Goal: Task Accomplishment & Management: Complete application form

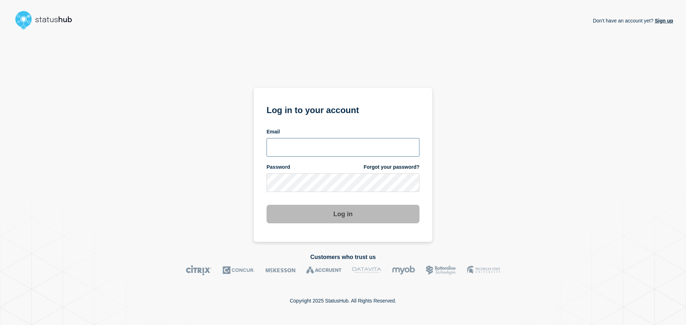
type input "[PERSON_NAME][EMAIL_ADDRESS][DOMAIN_NAME]"
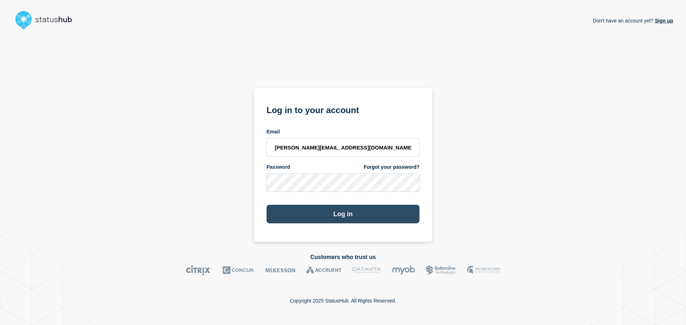
click at [336, 218] on button "Log in" at bounding box center [343, 214] width 153 height 19
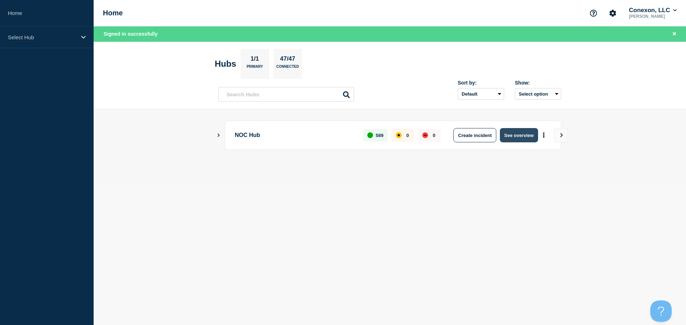
click at [516, 135] on button "See overview" at bounding box center [519, 135] width 38 height 14
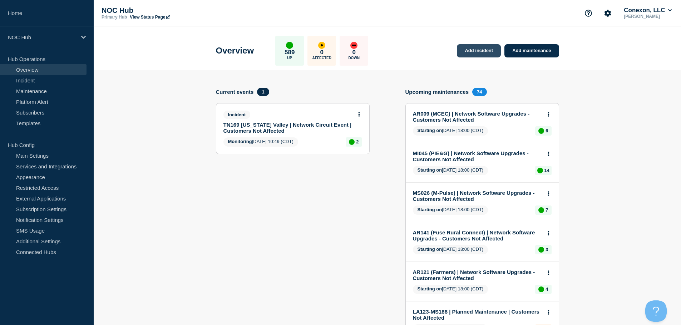
click at [476, 48] on link "Add incident" at bounding box center [479, 50] width 44 height 13
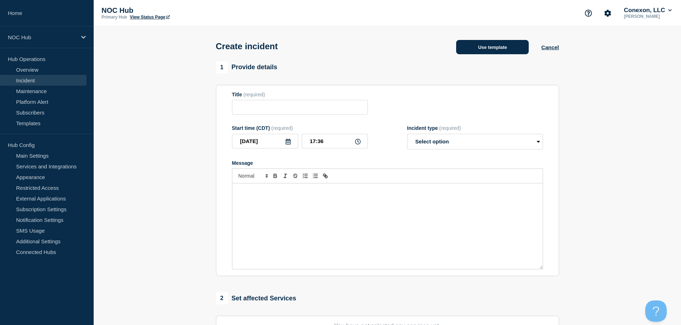
click at [486, 51] on button "Use template" at bounding box center [492, 47] width 73 height 14
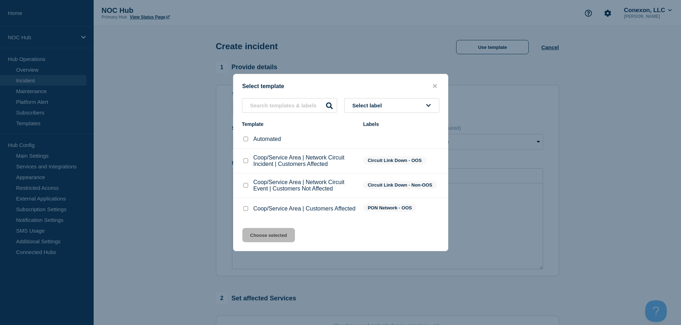
click at [243, 210] on div at bounding box center [245, 208] width 7 height 7
click at [246, 211] on input "Coop/Service Area | Customers Affected checkbox" at bounding box center [245, 209] width 5 height 5
checkbox input "true"
click at [263, 234] on button "Choose selected" at bounding box center [268, 235] width 53 height 14
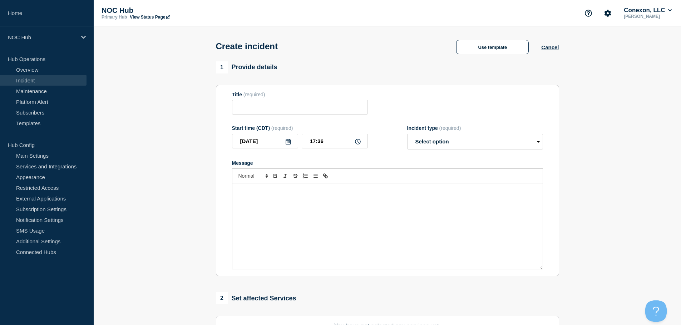
type input "Coop/Service Area | Customers Affected"
select select "investigating"
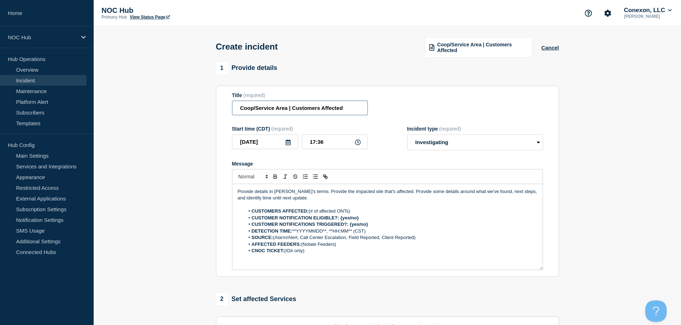
drag, startPoint x: 288, startPoint y: 109, endPoint x: 215, endPoint y: 117, distance: 73.0
click at [216, 117] on section "Title (required) Coop/Service Area | Customers Affected Start time (CDT) (requi…" at bounding box center [387, 182] width 343 height 192
type input "GA098 ([GEOGRAPHIC_DATA]) | Customers Affected"
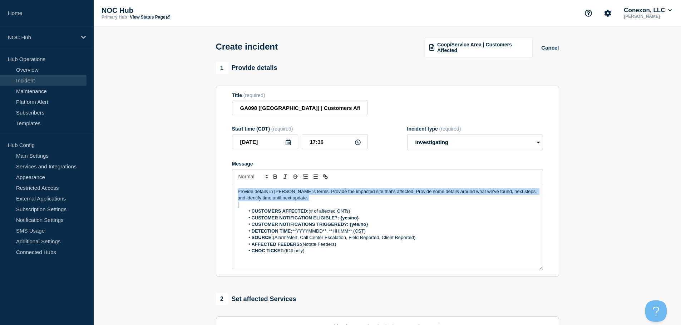
drag, startPoint x: 308, startPoint y: 203, endPoint x: 237, endPoint y: 193, distance: 71.5
click at [237, 193] on div "Provide details in [PERSON_NAME]'s terms. Provide the impacted site that's affe…" at bounding box center [387, 227] width 310 height 86
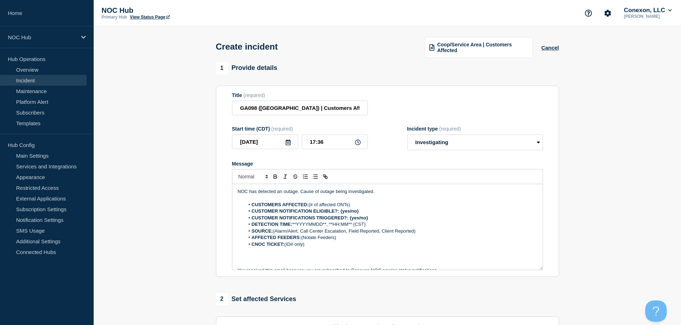
drag, startPoint x: 356, startPoint y: 206, endPoint x: 310, endPoint y: 206, distance: 45.7
click at [310, 206] on li "CUSTOMERS AFFECTED: (# of affected ONTs)" at bounding box center [390, 205] width 293 height 6
click at [352, 110] on input "GA098 ([GEOGRAPHIC_DATA]) | Customers Affected" at bounding box center [300, 108] width 136 height 15
click at [388, 191] on p "NOC has detected an outage. Cause of outage being investigated." at bounding box center [387, 192] width 299 height 6
click at [296, 194] on p "NOC has detected an outage. Cause of outage being investigated." at bounding box center [387, 192] width 299 height 6
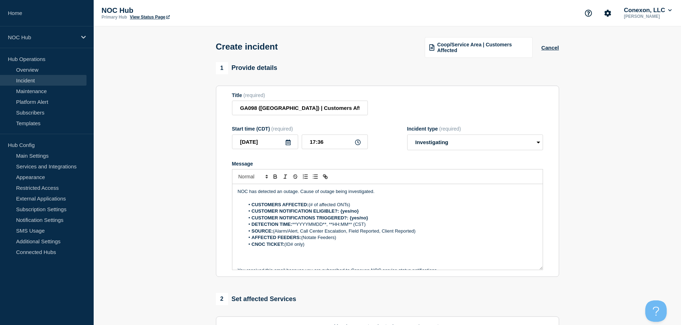
click at [298, 193] on p "NOC has detected an outage. Cause of outage being investigated." at bounding box center [387, 192] width 299 height 6
click at [367, 199] on p "Message" at bounding box center [387, 198] width 299 height 6
drag, startPoint x: 366, startPoint y: 203, endPoint x: 334, endPoint y: 201, distance: 32.2
click at [328, 203] on div "NOC has detected an outage. Cause of outage being investigated. CUSTOMERS AFFEC…" at bounding box center [387, 227] width 310 height 86
click at [343, 199] on p "Message" at bounding box center [387, 198] width 299 height 6
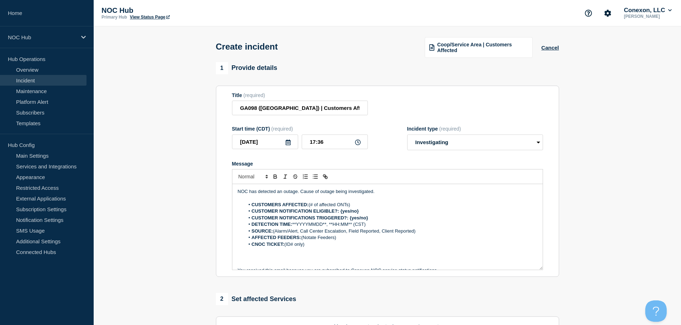
drag, startPoint x: 352, startPoint y: 205, endPoint x: 310, endPoint y: 205, distance: 41.8
click at [310, 205] on li "CUSTOMERS AFFECTED: (# of affected ONTs)" at bounding box center [390, 205] width 293 height 6
drag, startPoint x: 367, startPoint y: 211, endPoint x: 342, endPoint y: 215, distance: 26.1
click at [342, 215] on li "CUSTOMER NOTIFICATION ELIGIBLE?: {yes/no}" at bounding box center [390, 211] width 293 height 6
drag, startPoint x: 375, startPoint y: 218, endPoint x: 355, endPoint y: 220, distance: 20.1
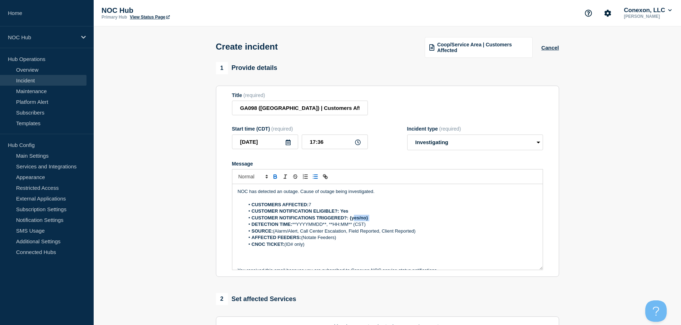
click at [355, 220] on li "CUSTOMER NOTIFICATIONS TRIGGERED?: {yes/no}" at bounding box center [390, 218] width 293 height 6
drag, startPoint x: 372, startPoint y: 227, endPoint x: 297, endPoint y: 227, distance: 75.0
click at [297, 227] on li "DETECTION TIME: **YYYYMMDD**, **HH:MM** (CST)" at bounding box center [390, 225] width 293 height 6
drag, startPoint x: 314, startPoint y: 224, endPoint x: 294, endPoint y: 225, distance: 19.7
click at [294, 225] on strong "DETECTION TIME: 20250824" at bounding box center [283, 224] width 63 height 5
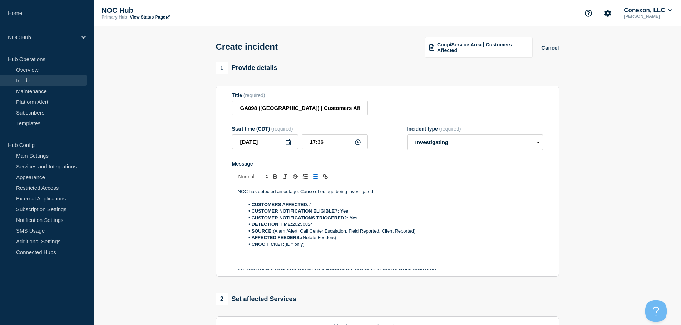
click at [330, 221] on strong "CUSTOMER NOTIFICATIONS TRIGGERED?: Yes" at bounding box center [305, 217] width 106 height 5
click at [329, 224] on li "DETECTION TIME: 20250824" at bounding box center [390, 225] width 293 height 6
drag, startPoint x: 432, startPoint y: 229, endPoint x: 298, endPoint y: 233, distance: 134.0
click at [298, 233] on li "SOURCE: (Alarm/Alert, Call Center Escalation, Field Reported, Client Reported)" at bounding box center [390, 231] width 293 height 6
click at [288, 232] on li "SOURCE: (Alarm/Alert" at bounding box center [390, 231] width 293 height 6
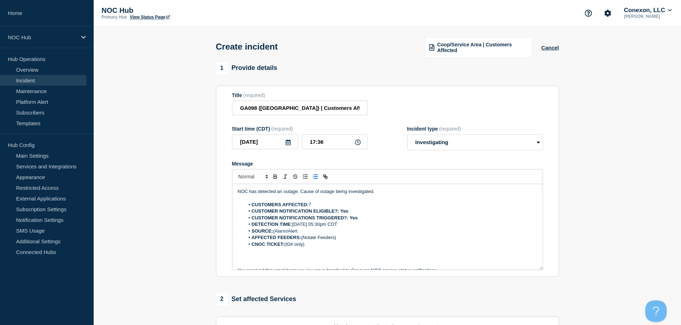
click at [290, 232] on li "SOURCE: (Alarm/Alert" at bounding box center [390, 231] width 293 height 6
drag, startPoint x: 348, startPoint y: 240, endPoint x: 305, endPoint y: 239, distance: 43.2
click at [305, 239] on li "AFFECTED FEEDERS: (Notate Feeders)" at bounding box center [390, 238] width 293 height 6
drag, startPoint x: 308, startPoint y: 249, endPoint x: 295, endPoint y: 245, distance: 14.0
click at [287, 245] on li "CNOC TICKET: (ID# only)" at bounding box center [390, 245] width 293 height 6
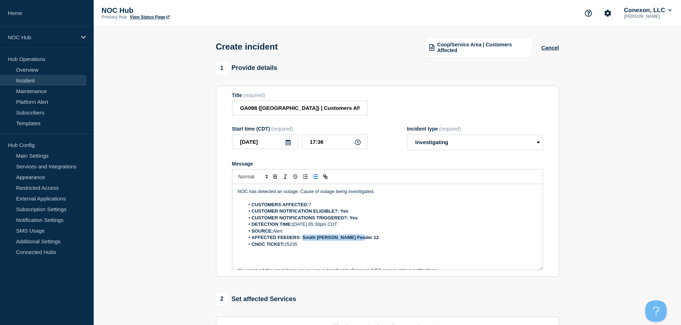
drag, startPoint x: 359, startPoint y: 239, endPoint x: 303, endPoint y: 241, distance: 56.5
click at [303, 241] on li "AFFECTED FEEDERS: South [PERSON_NAME] Feeder 12" at bounding box center [390, 238] width 293 height 6
drag, startPoint x: 362, startPoint y: 215, endPoint x: 365, endPoint y: 220, distance: 6.4
click at [353, 217] on ol "CUSTOMERS AFFECTED: 7 CUSTOMER NOTIFICATION ELIGIBLE?: Yes CUSTOMER NOTIFICATIO…" at bounding box center [387, 225] width 299 height 46
drag, startPoint x: 369, startPoint y: 220, endPoint x: 350, endPoint y: 222, distance: 19.3
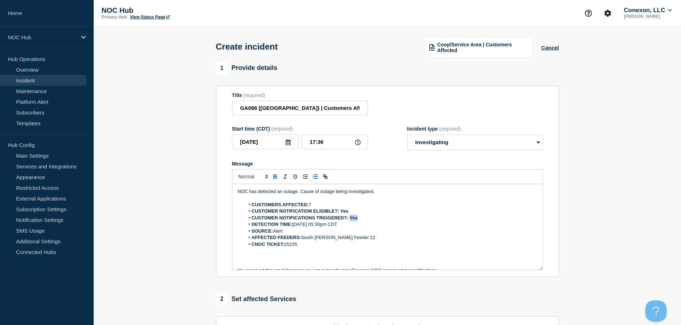
click at [350, 222] on li "CUSTOMER NOTIFICATIONS TRIGGERED?: Yes" at bounding box center [390, 218] width 293 height 6
drag, startPoint x: 350, startPoint y: 212, endPoint x: 341, endPoint y: 212, distance: 8.6
click at [341, 212] on li "CUSTOMER NOTIFICATION ELIGIBLE?: Yes" at bounding box center [390, 211] width 293 height 6
click at [409, 216] on li "CUSTOMER NOTIFICATIONS TRIGGERED?: Yes" at bounding box center [390, 218] width 293 height 6
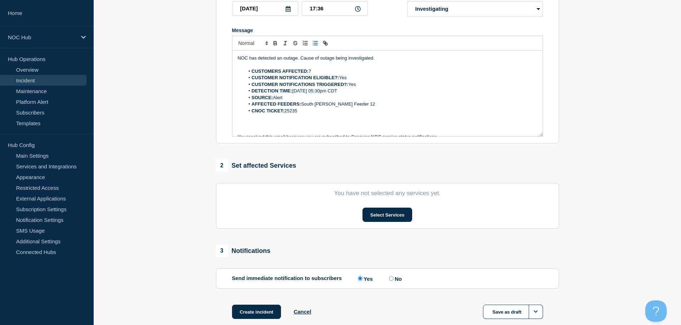
scroll to position [68, 0]
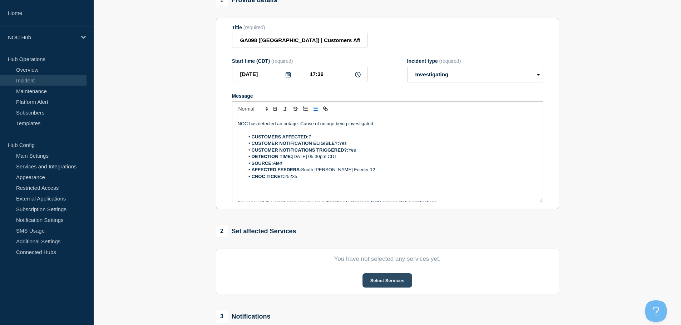
click at [387, 283] on button "Select Services" at bounding box center [387, 281] width 50 height 14
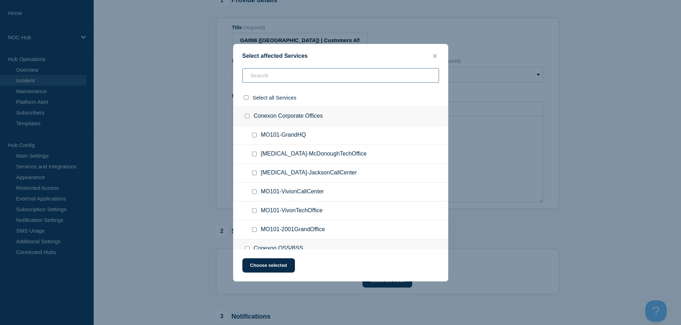
click at [279, 73] on input "text" at bounding box center [340, 75] width 196 height 15
type input "ga09"
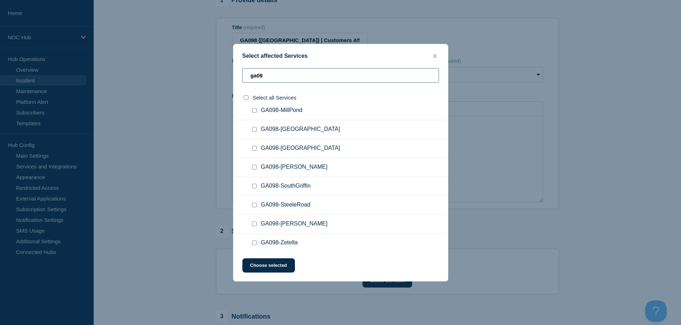
scroll to position [214, 0]
click at [257, 186] on div at bounding box center [255, 186] width 10 height 7
click at [254, 185] on input "GA098-SouthGriffin checkbox" at bounding box center [254, 186] width 5 height 5
checkbox input "true"
click at [273, 264] on button "Choose selected" at bounding box center [268, 266] width 53 height 14
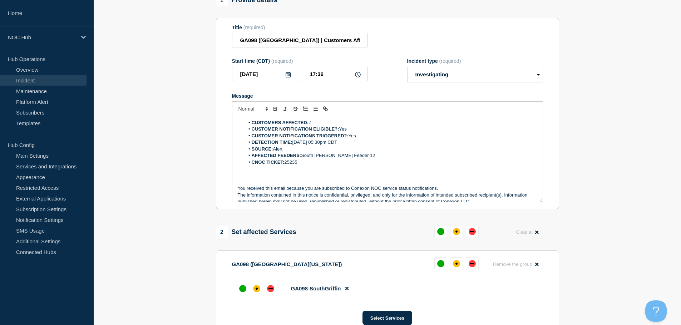
scroll to position [22, 0]
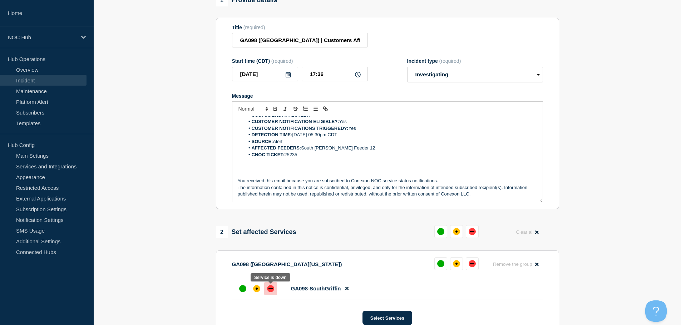
click at [267, 290] on div "down" at bounding box center [270, 288] width 7 height 7
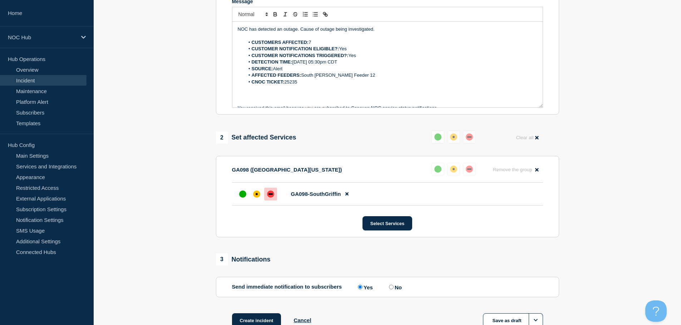
scroll to position [213, 0]
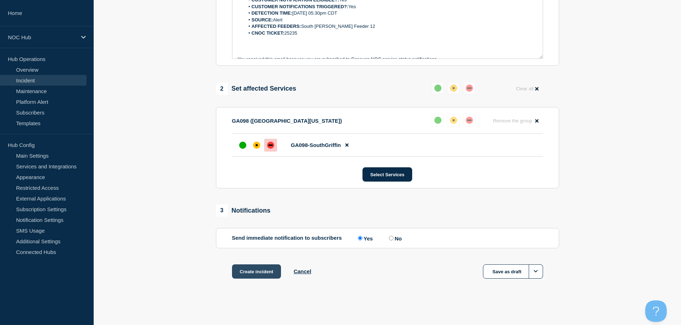
click at [255, 272] on button "Create incident" at bounding box center [256, 272] width 49 height 14
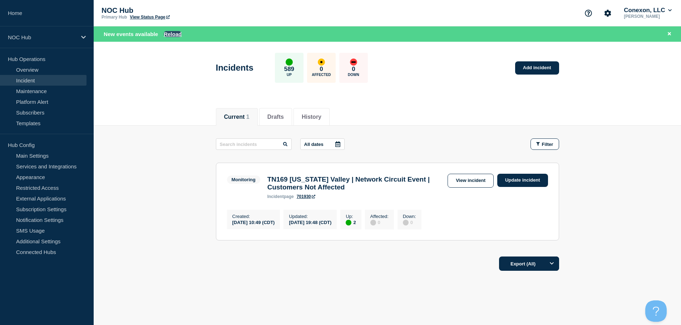
click at [175, 32] on button "Reload" at bounding box center [173, 34] width 18 height 6
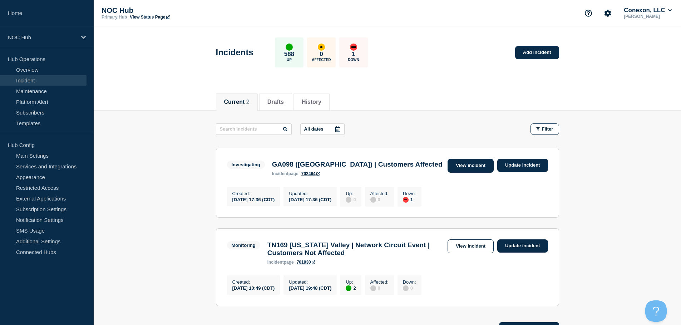
click at [462, 161] on link "View incident" at bounding box center [470, 166] width 46 height 14
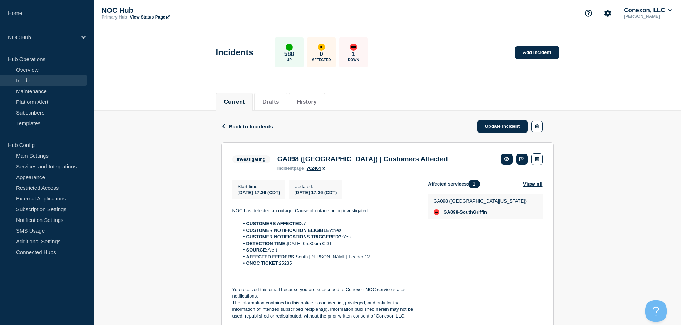
click at [332, 160] on h3 "GA098 ([GEOGRAPHIC_DATA]) | Customers Affected" at bounding box center [362, 159] width 170 height 8
click at [311, 161] on h3 "GA098 ([GEOGRAPHIC_DATA]) | Customers Affected" at bounding box center [362, 159] width 170 height 8
copy h3 "GA098 ([GEOGRAPHIC_DATA]) | Customers Affected"
